Goal: Task Accomplishment & Management: Complete application form

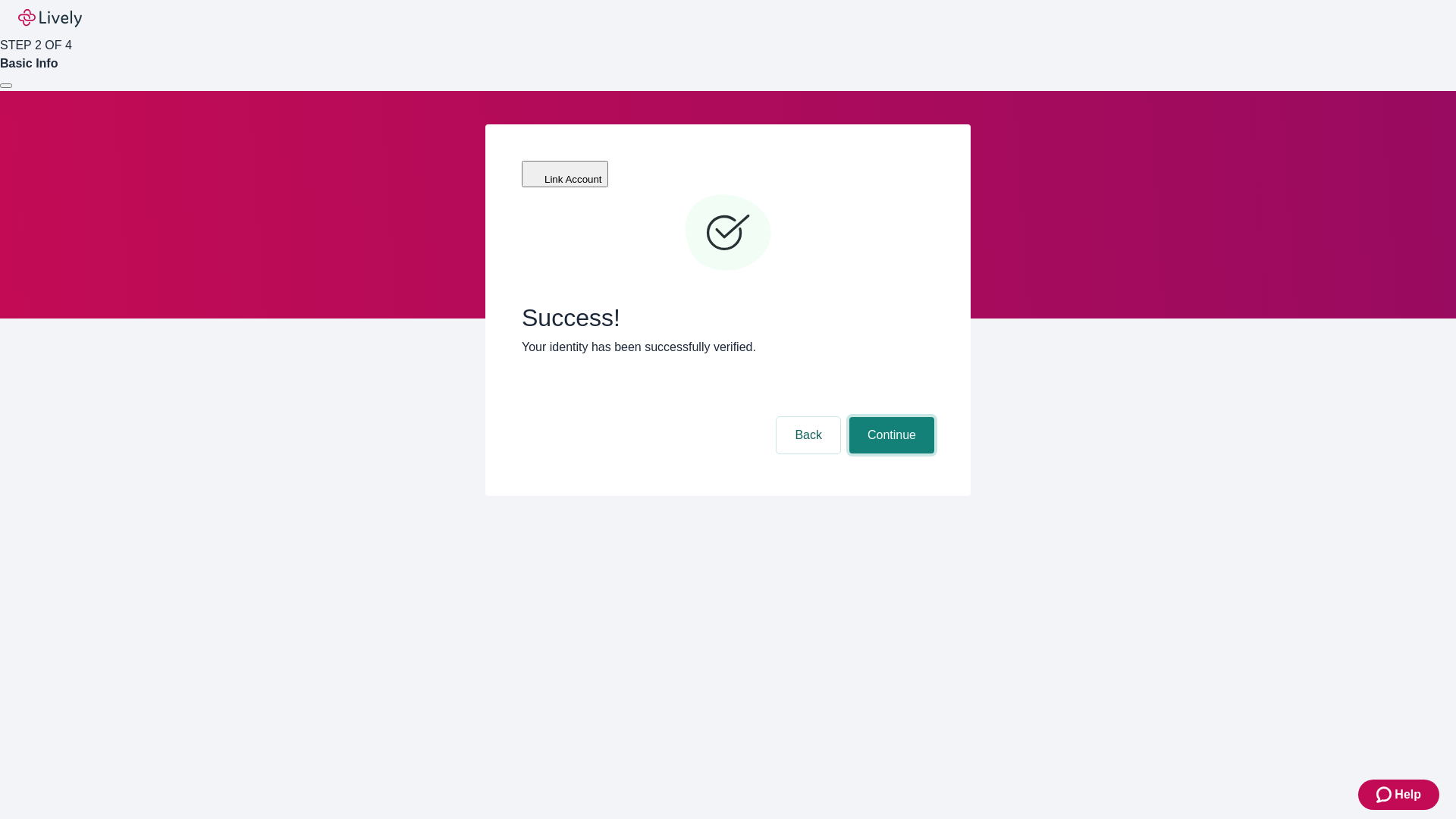
click at [889, 417] on button "Continue" at bounding box center [891, 435] width 85 height 36
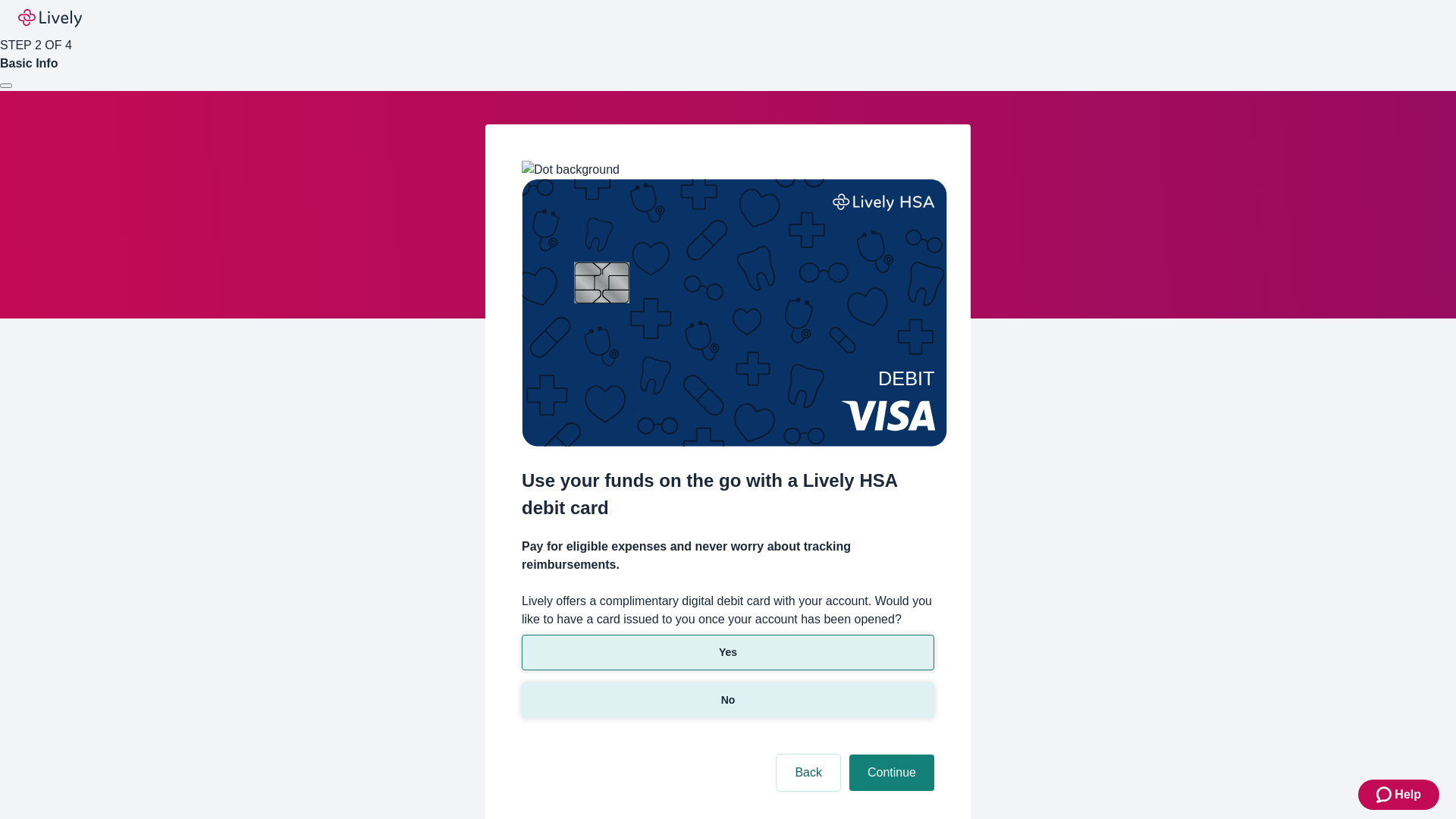
click at [727, 692] on p "No" at bounding box center [728, 700] width 15 height 16
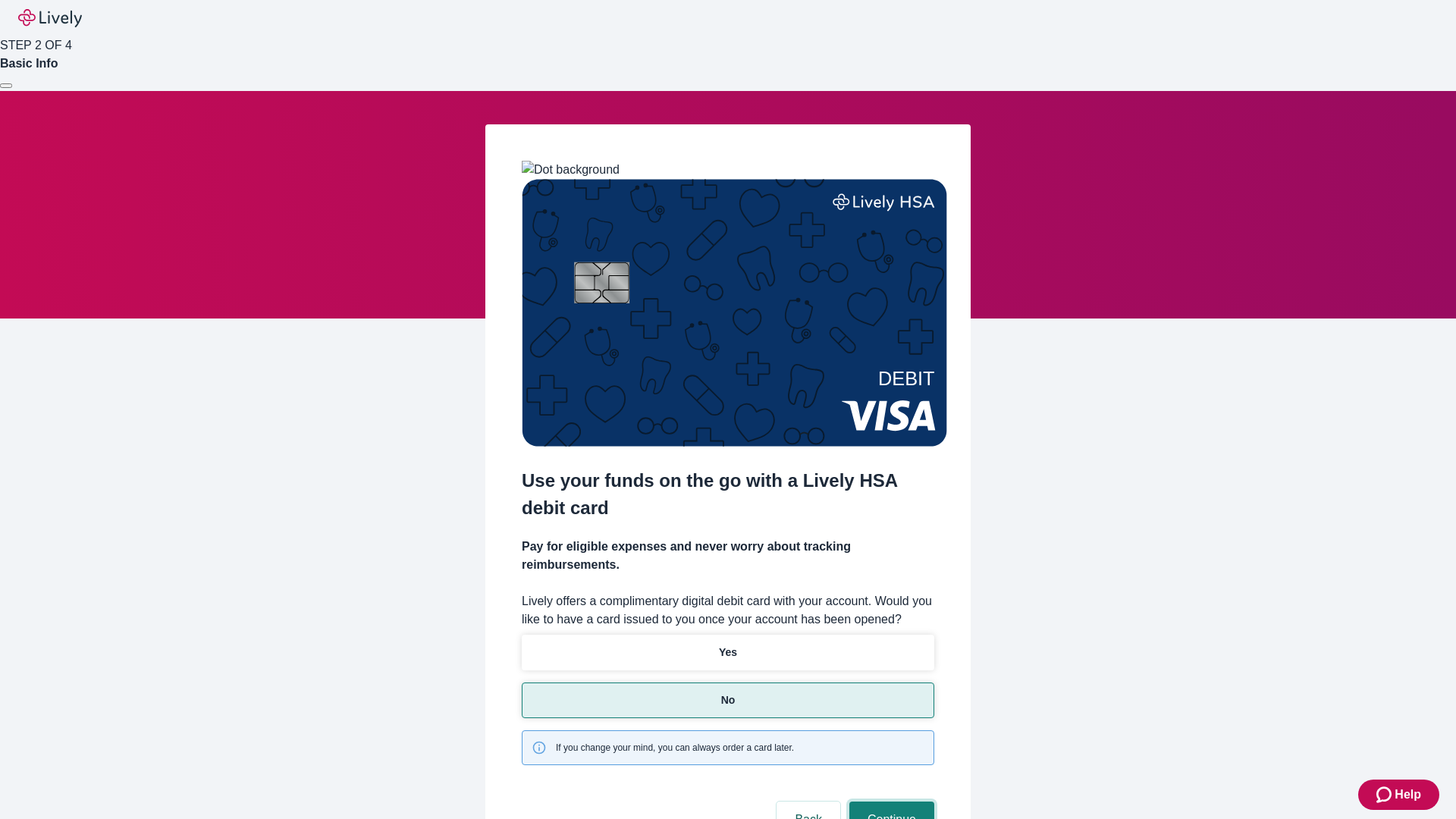
click at [889, 801] on button "Continue" at bounding box center [891, 819] width 85 height 36
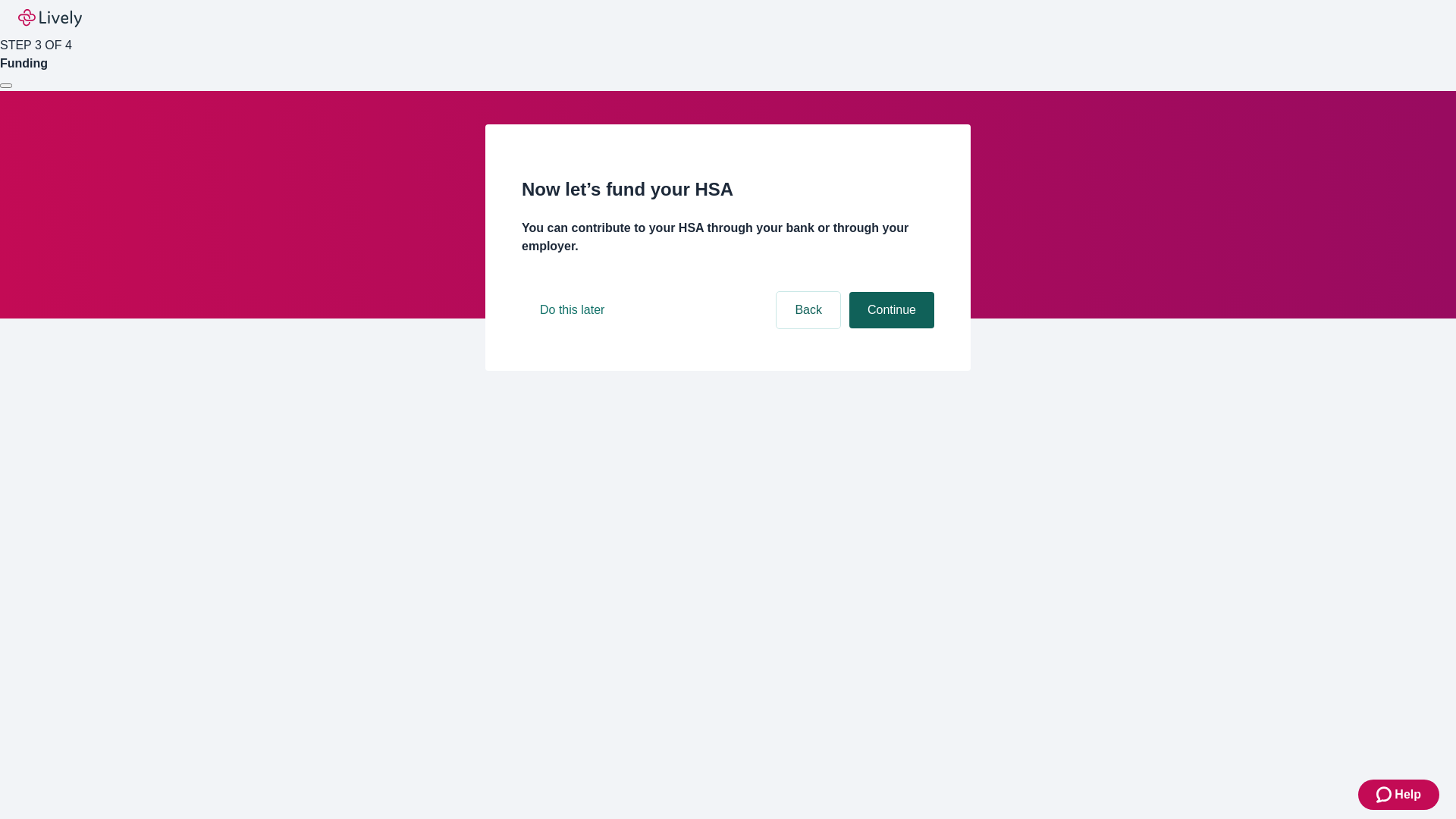
click at [889, 328] on button "Continue" at bounding box center [891, 310] width 85 height 36
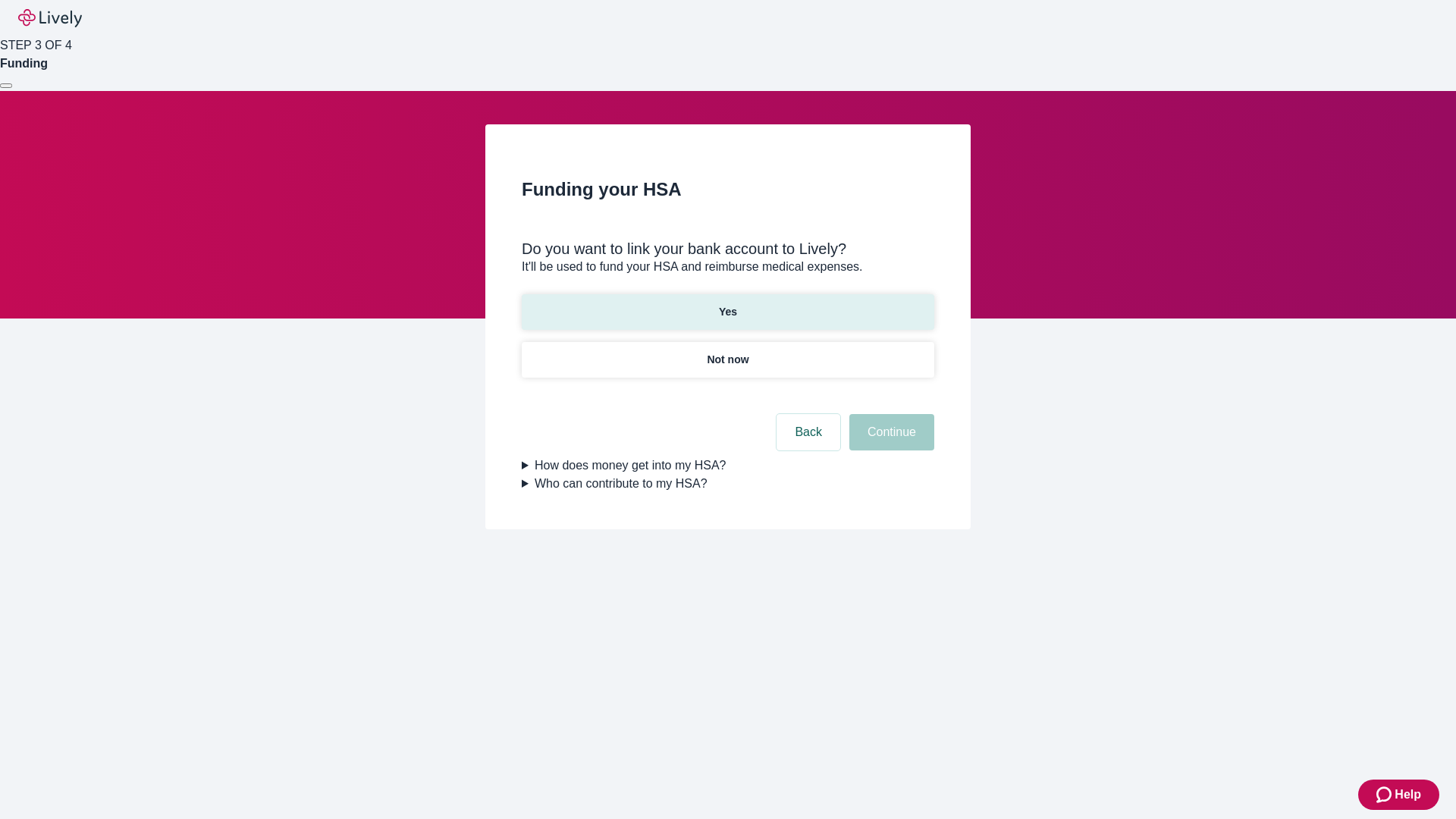
click at [727, 304] on p "Yes" at bounding box center [728, 312] width 19 height 16
click at [889, 414] on button "Continue" at bounding box center [891, 432] width 85 height 36
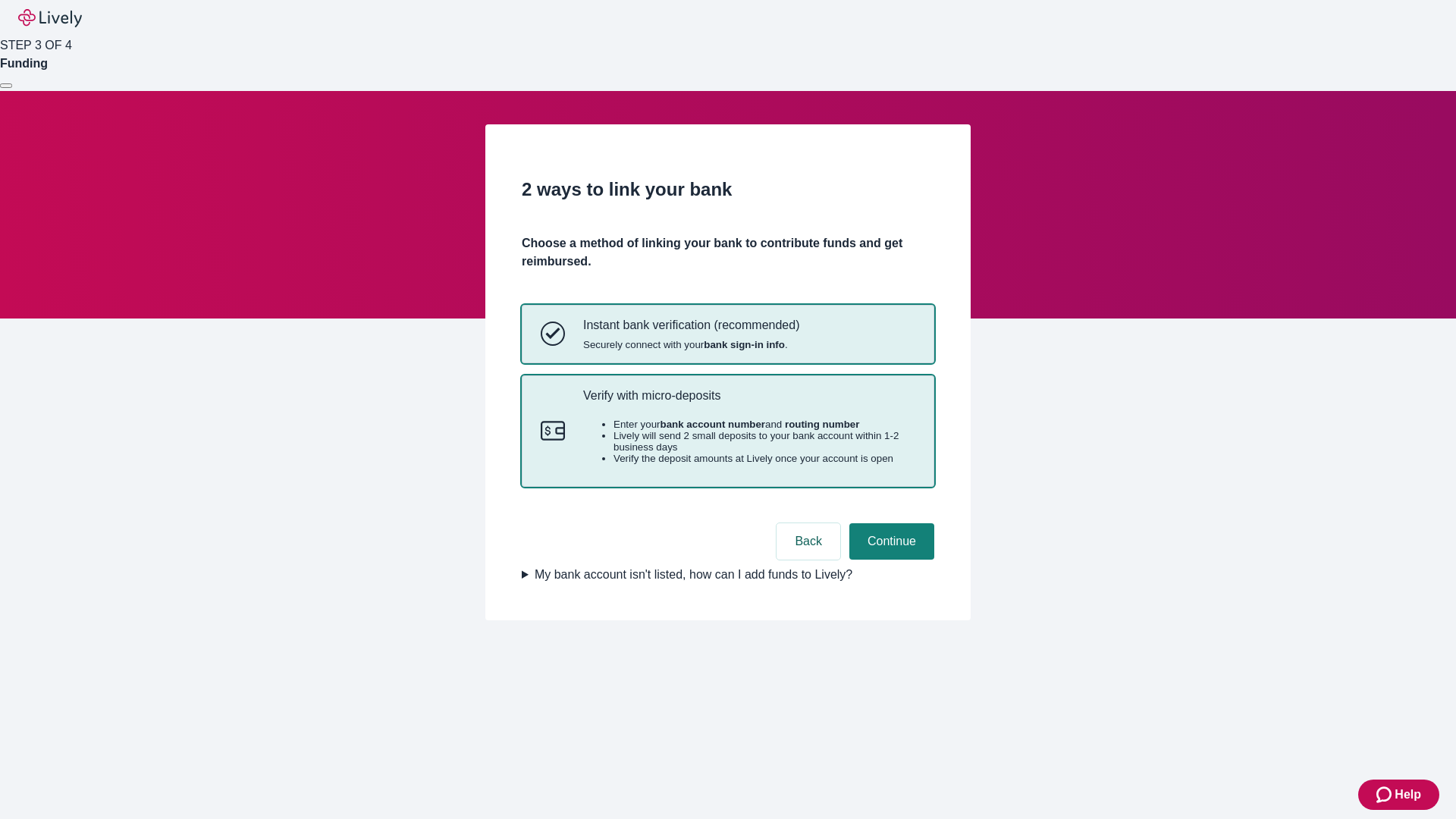
click at [748, 403] on p "Verify with micro-deposits" at bounding box center [748, 395] width 332 height 15
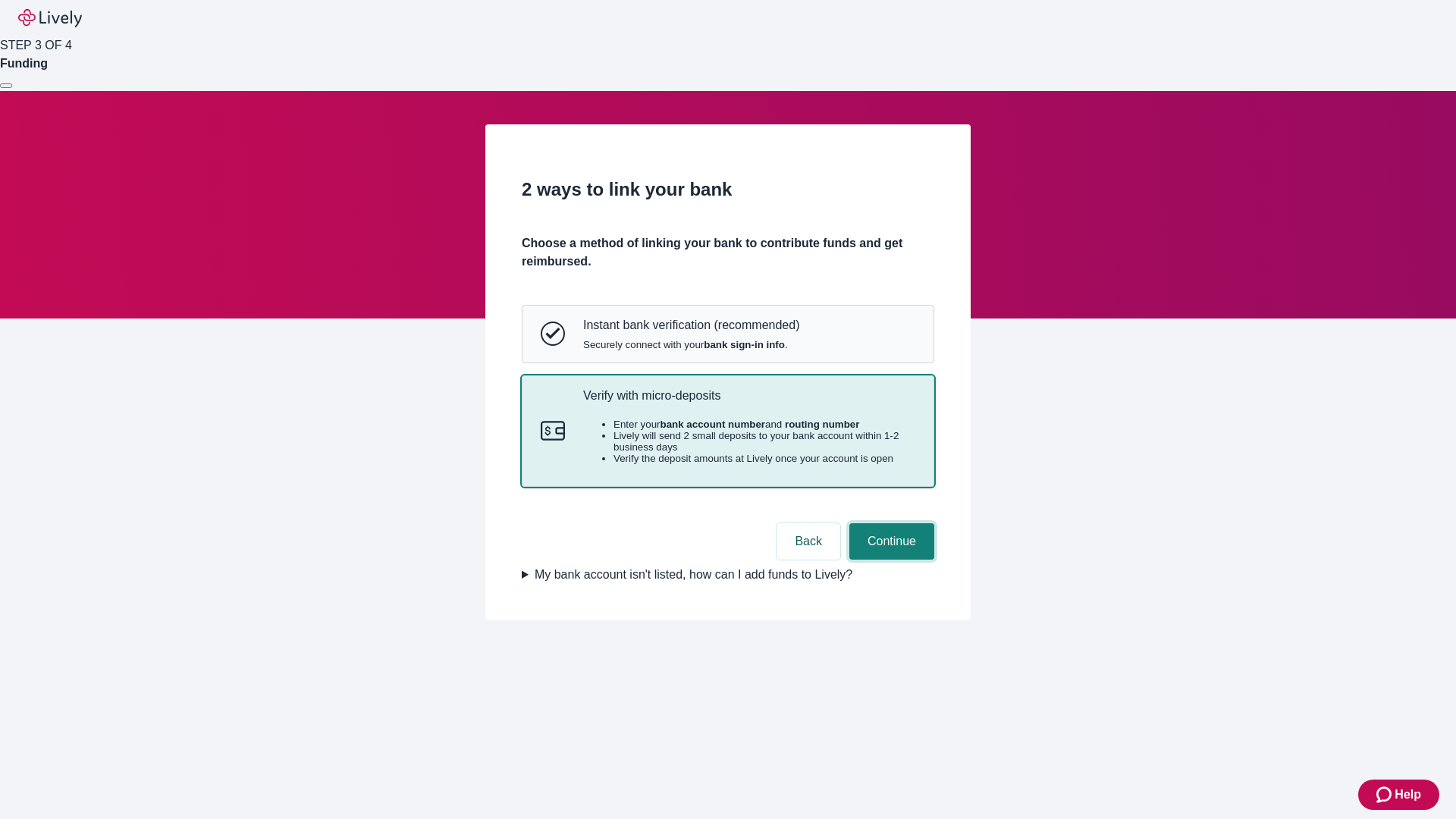
click at [889, 559] on button "Continue" at bounding box center [891, 541] width 85 height 36
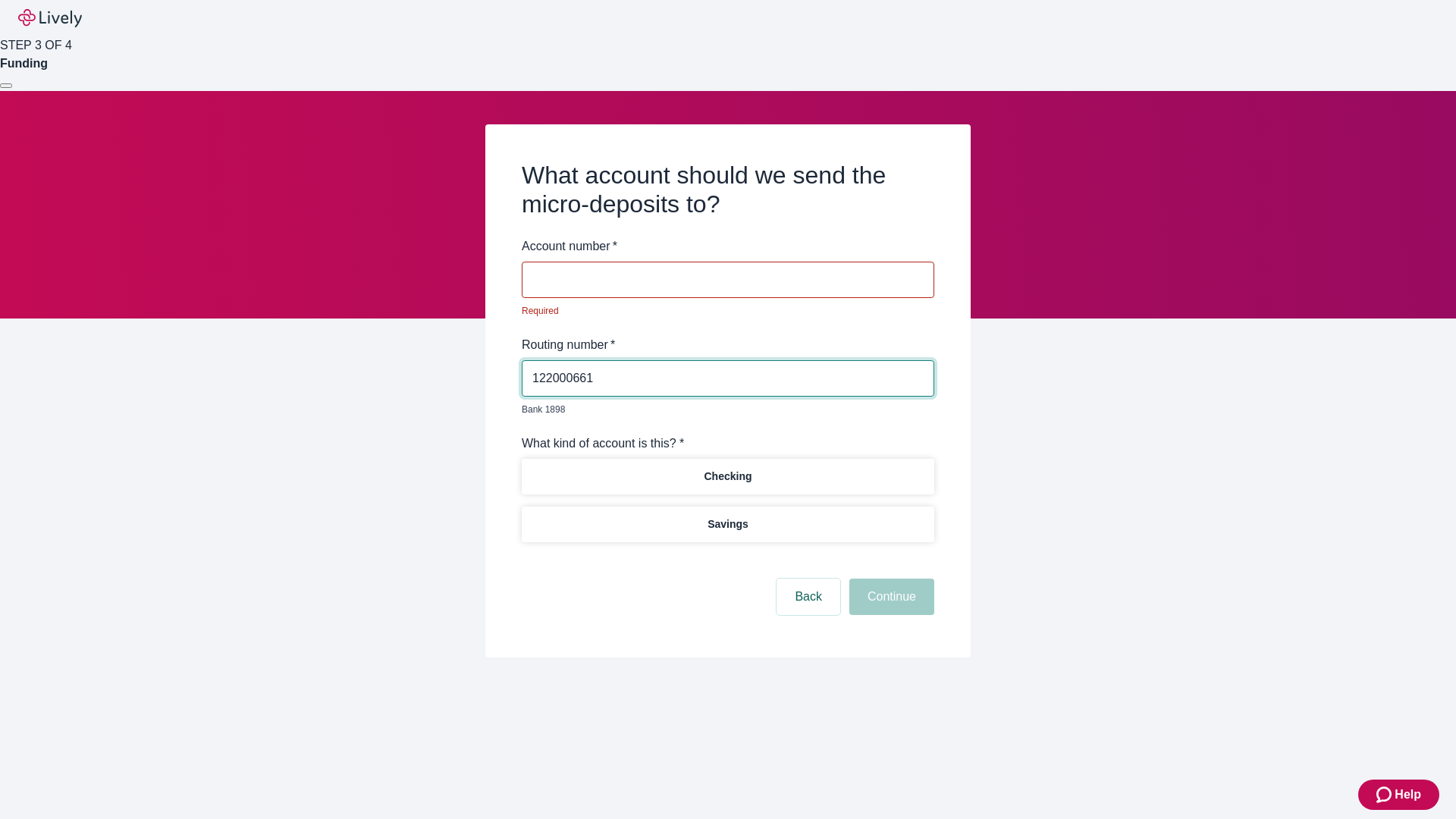
type input "122000661"
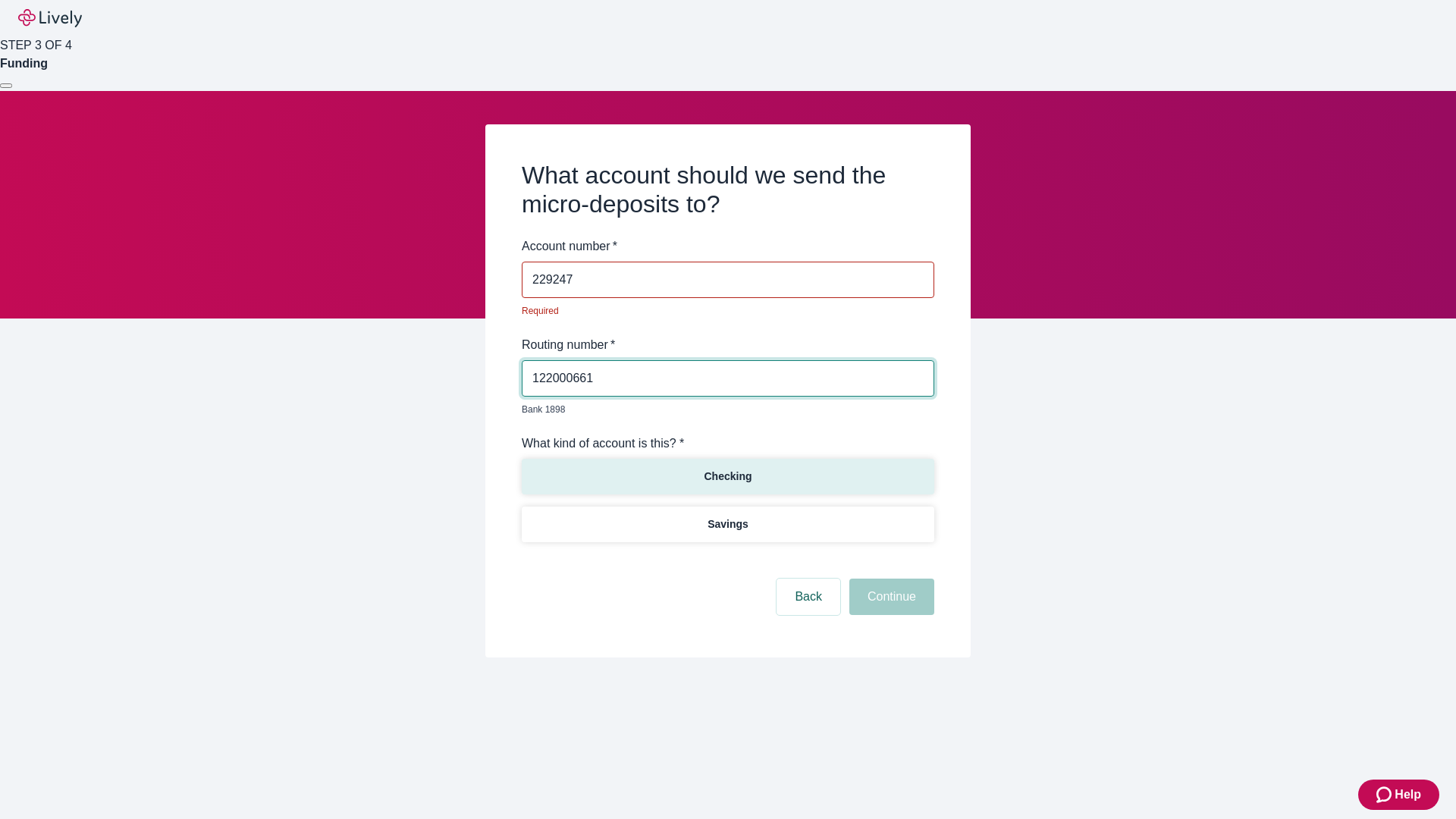
type input "229247"
click at [727, 469] on p "Checking" at bounding box center [727, 477] width 48 height 16
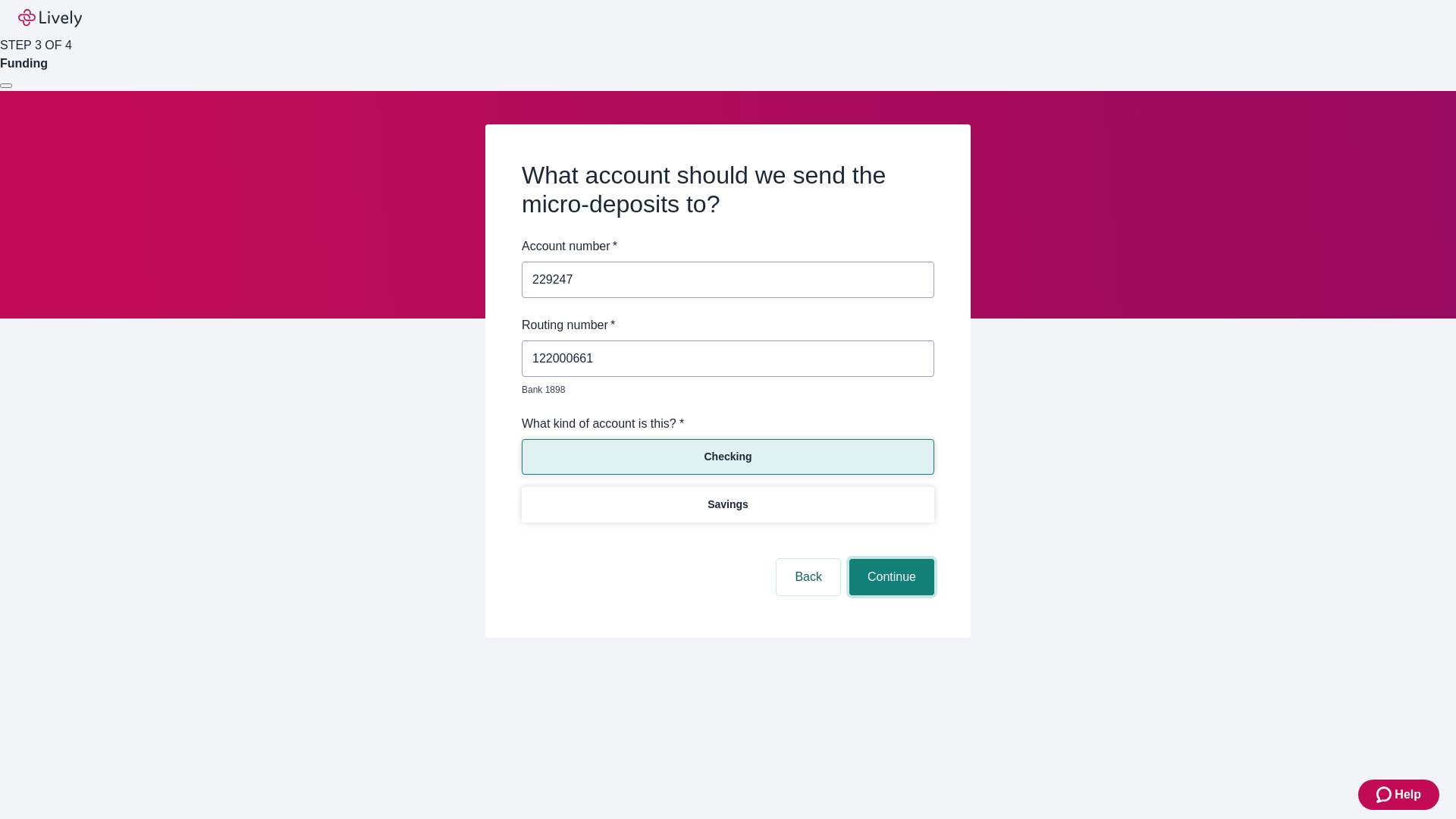
click at [889, 559] on button "Continue" at bounding box center [891, 576] width 85 height 36
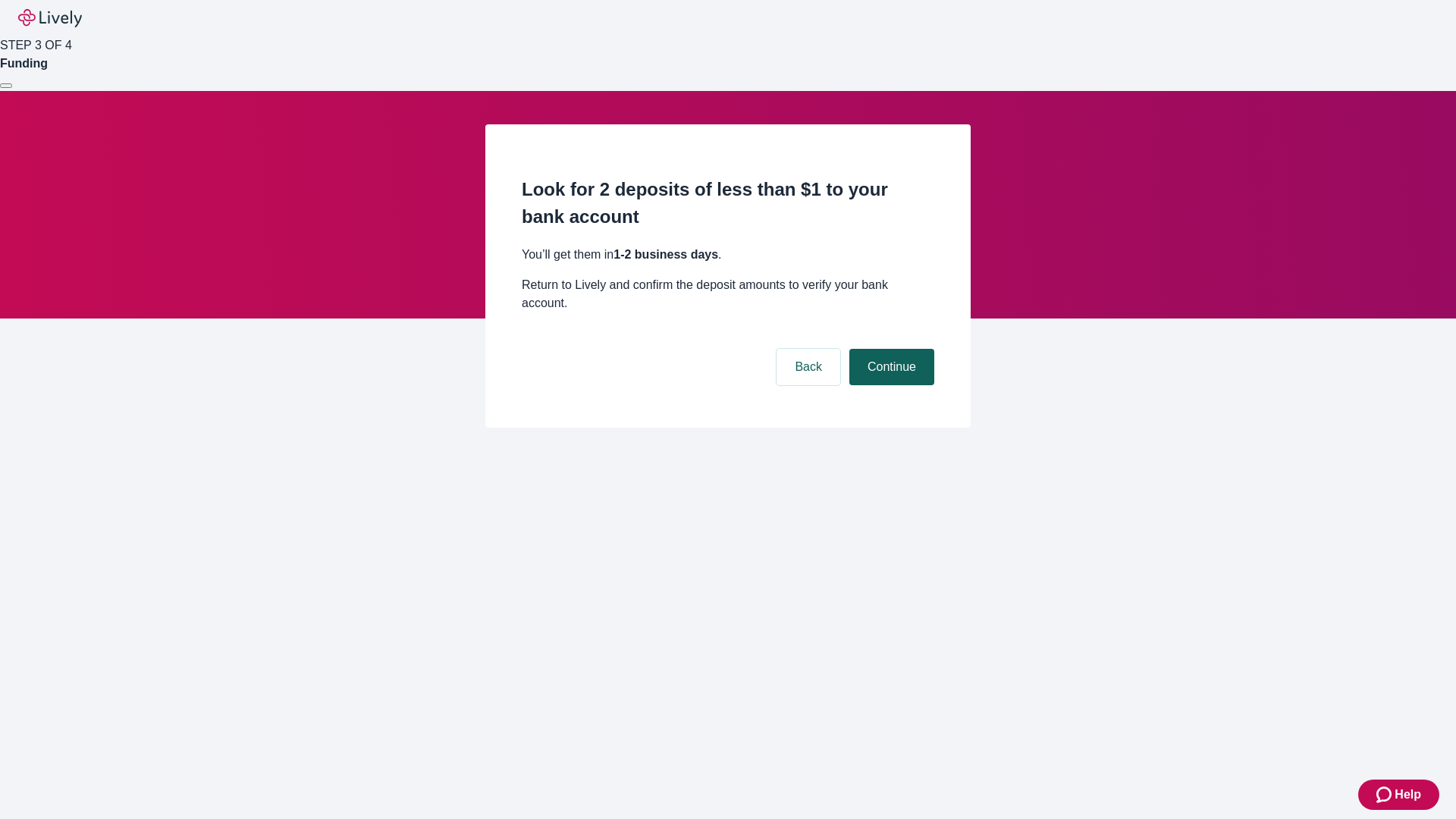
click at [889, 349] on button "Continue" at bounding box center [891, 366] width 85 height 36
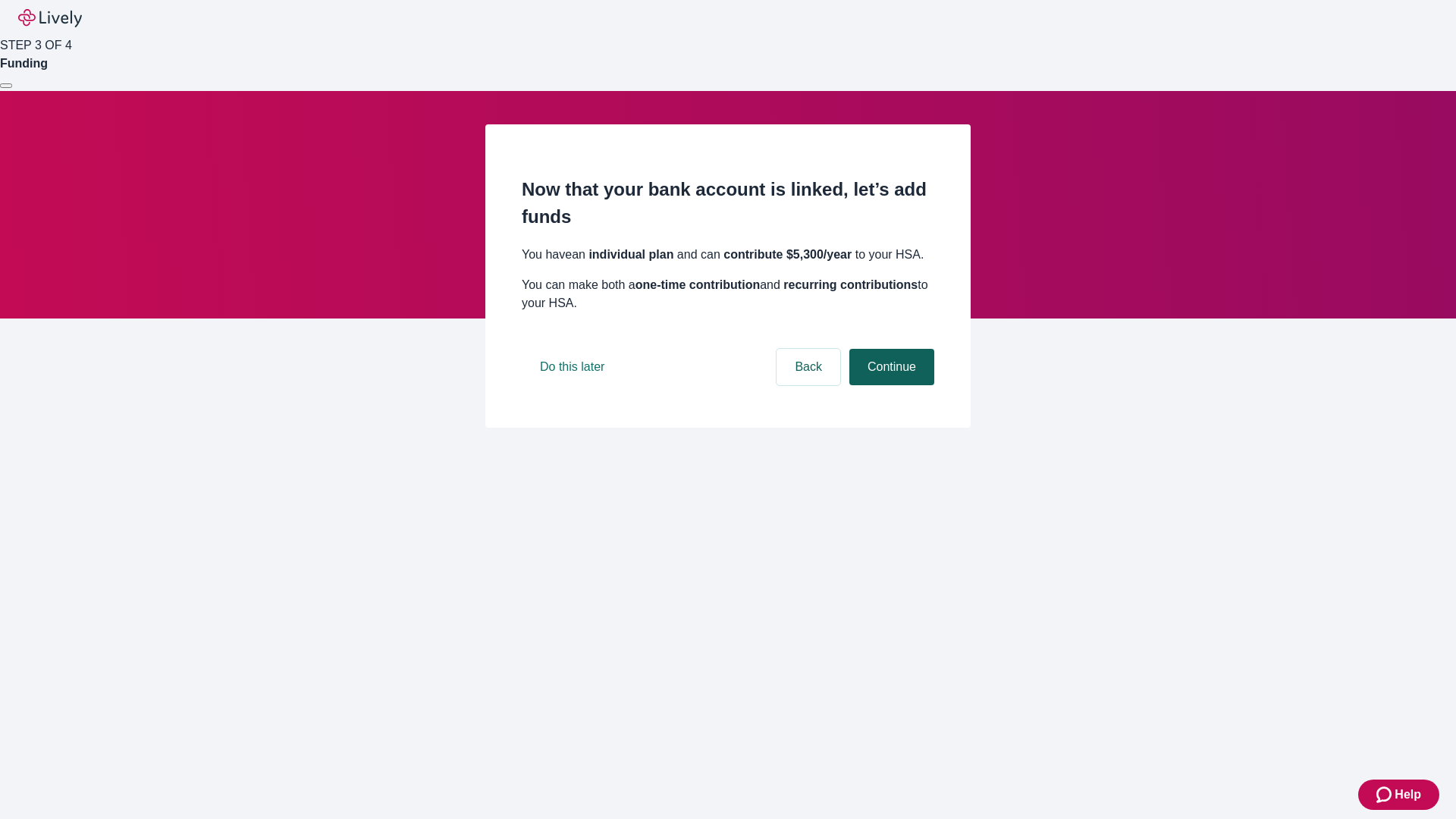
click at [889, 385] on button "Continue" at bounding box center [891, 366] width 85 height 36
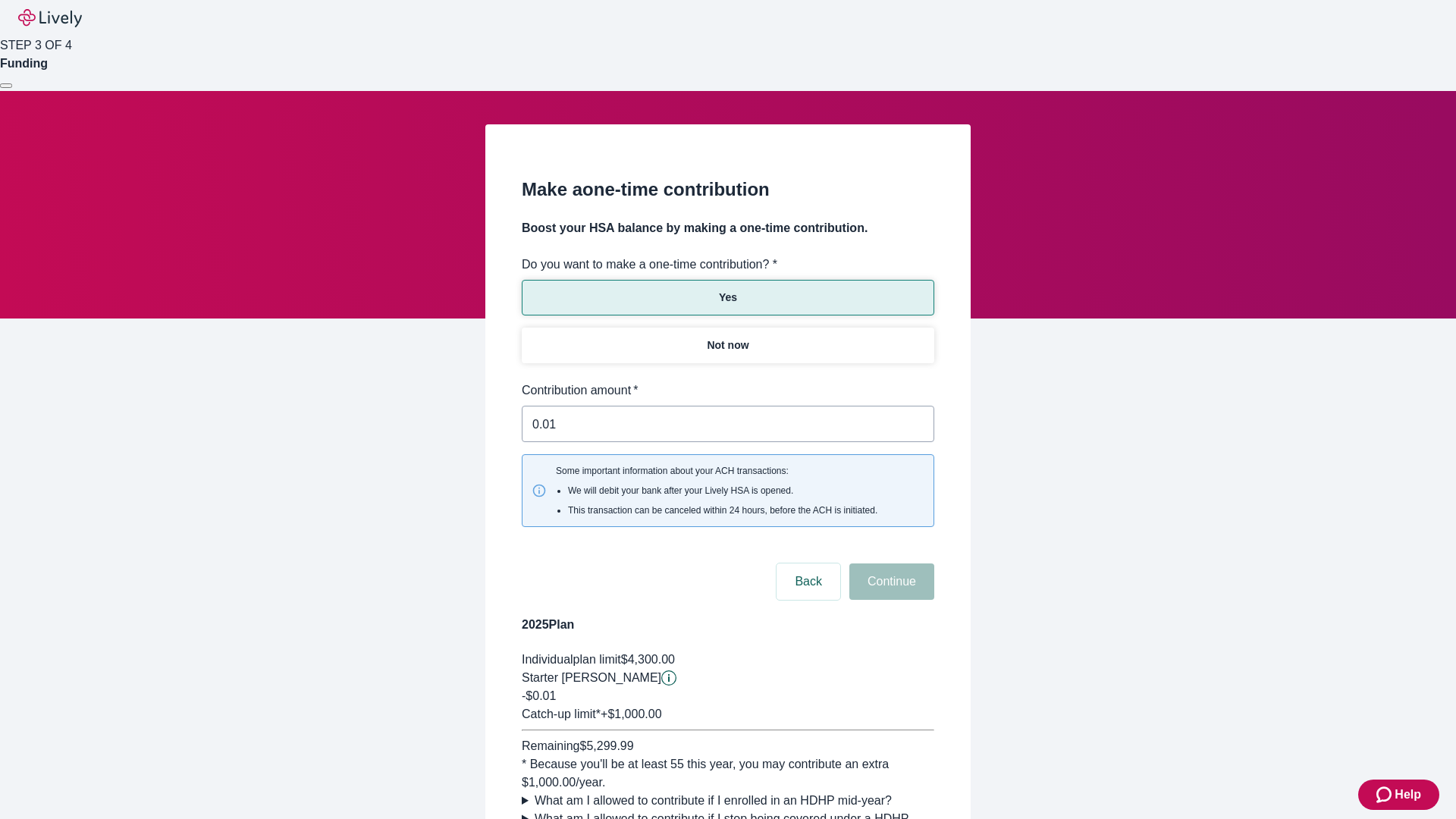
type input "0.01"
click at [889, 563] on button "Continue" at bounding box center [891, 581] width 85 height 36
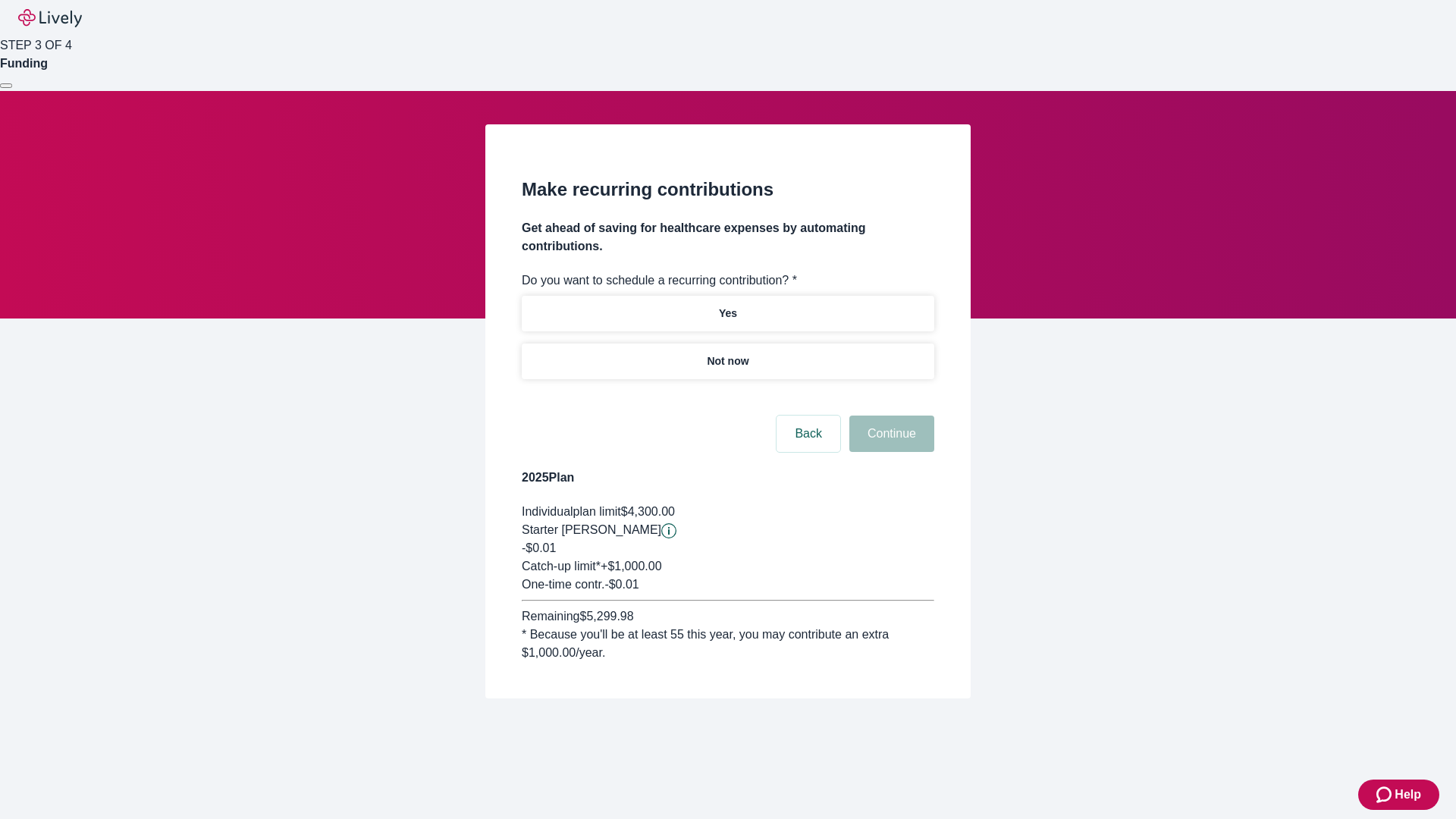
click at [727, 353] on p "Not now" at bounding box center [728, 361] width 42 height 16
click at [889, 416] on button "Continue" at bounding box center [891, 433] width 85 height 36
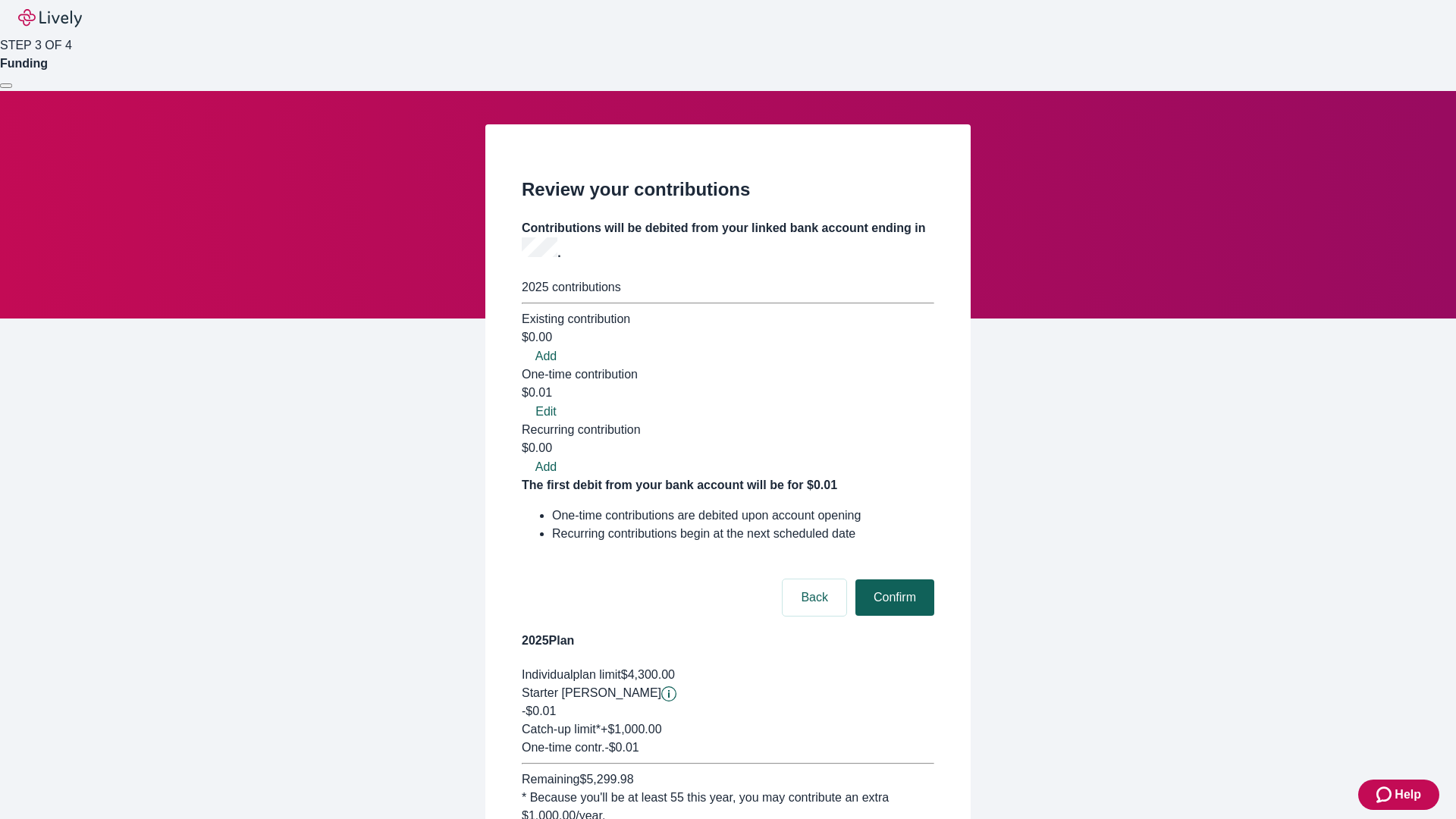
click at [893, 579] on button "Confirm" at bounding box center [895, 597] width 79 height 36
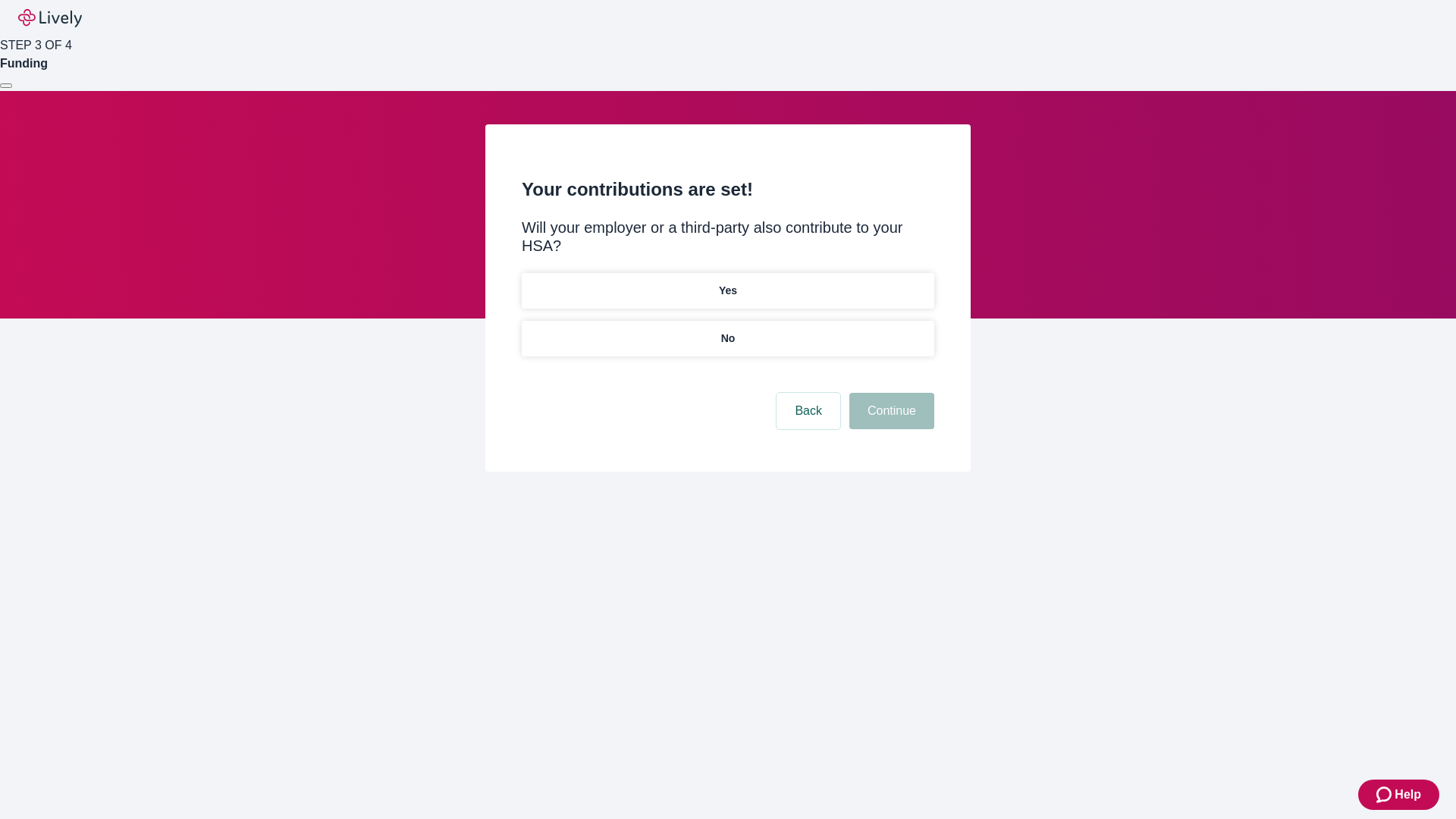
click at [727, 331] on p "No" at bounding box center [728, 339] width 15 height 16
click at [889, 393] on button "Continue" at bounding box center [891, 411] width 85 height 36
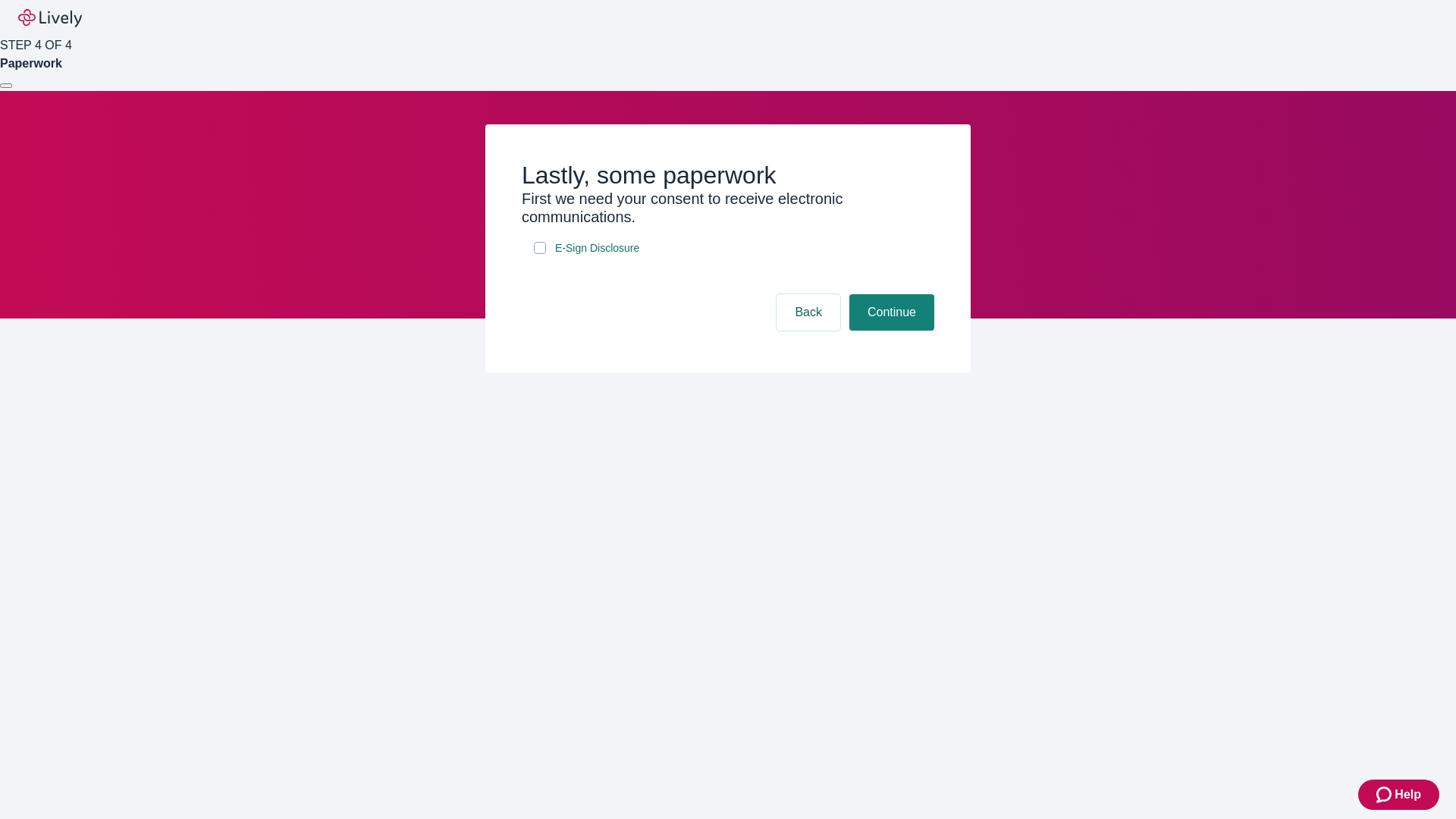
click at [540, 254] on input "E-Sign Disclosure" at bounding box center [539, 248] width 12 height 12
checkbox input "true"
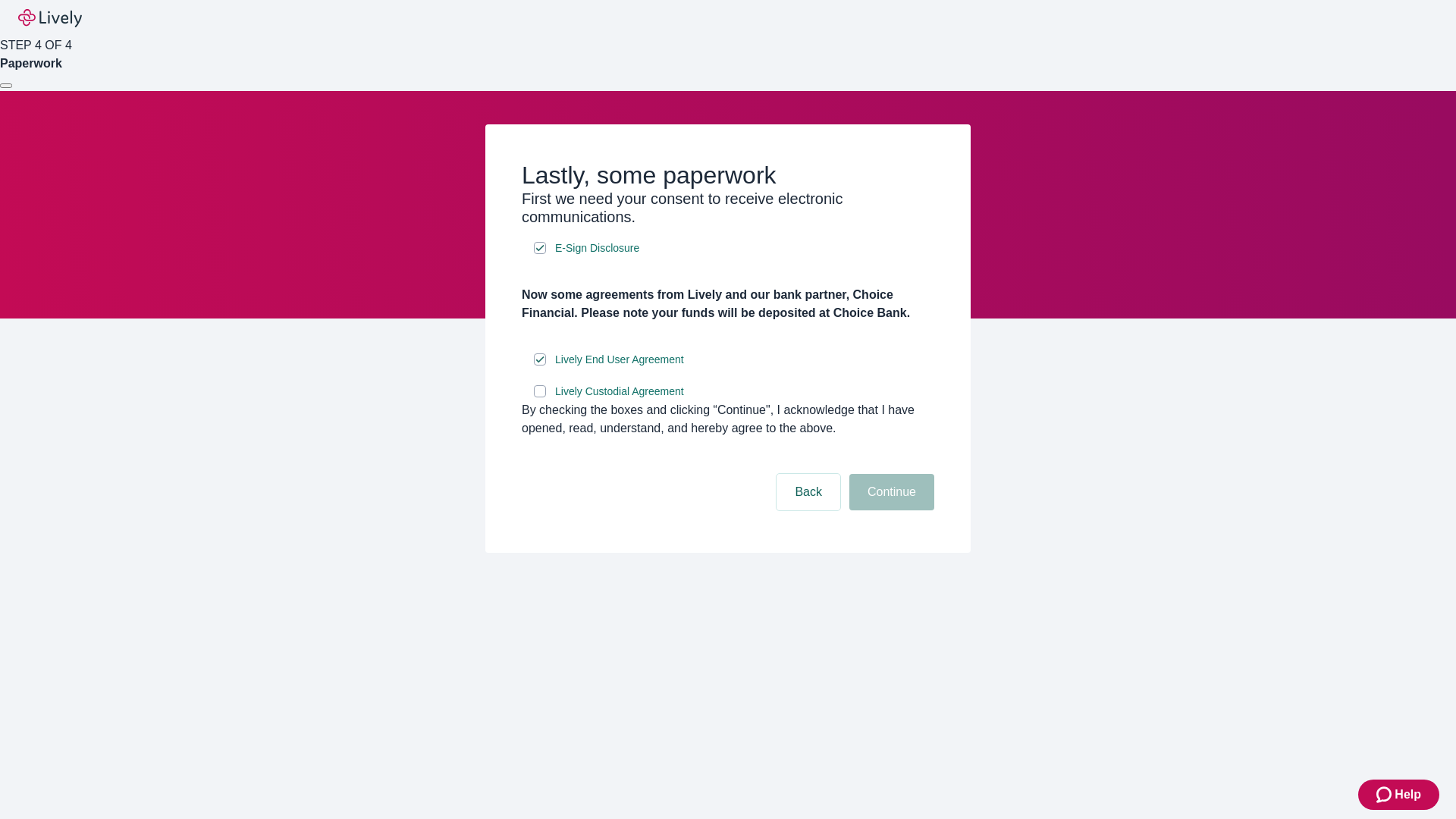
click at [540, 397] on input "Lively Custodial Agreement" at bounding box center [539, 391] width 12 height 12
checkbox input "true"
click at [889, 510] on button "Continue" at bounding box center [891, 491] width 85 height 36
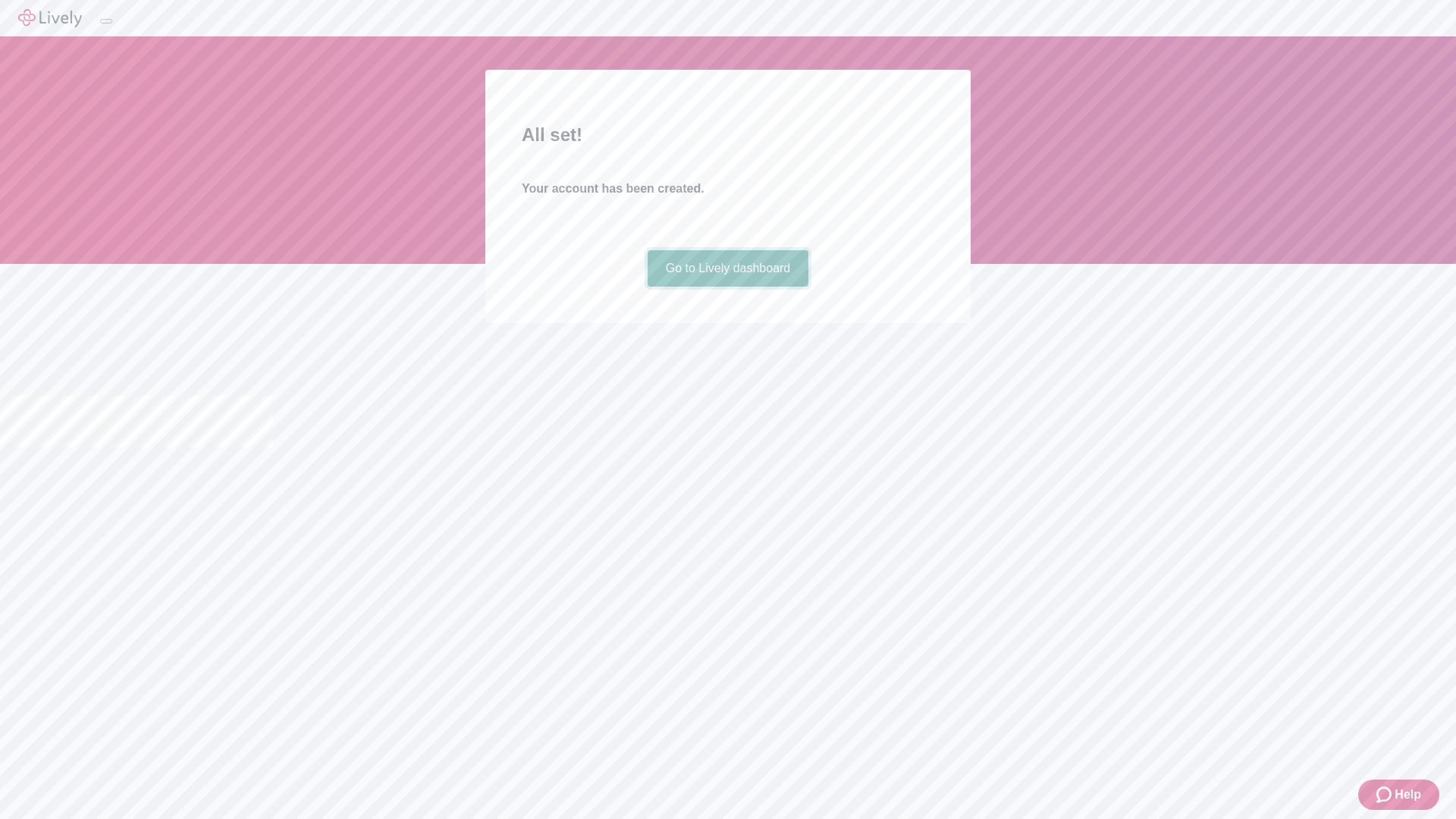
click at [727, 286] on link "Go to Lively dashboard" at bounding box center [728, 268] width 161 height 36
